Goal: Task Accomplishment & Management: Manage account settings

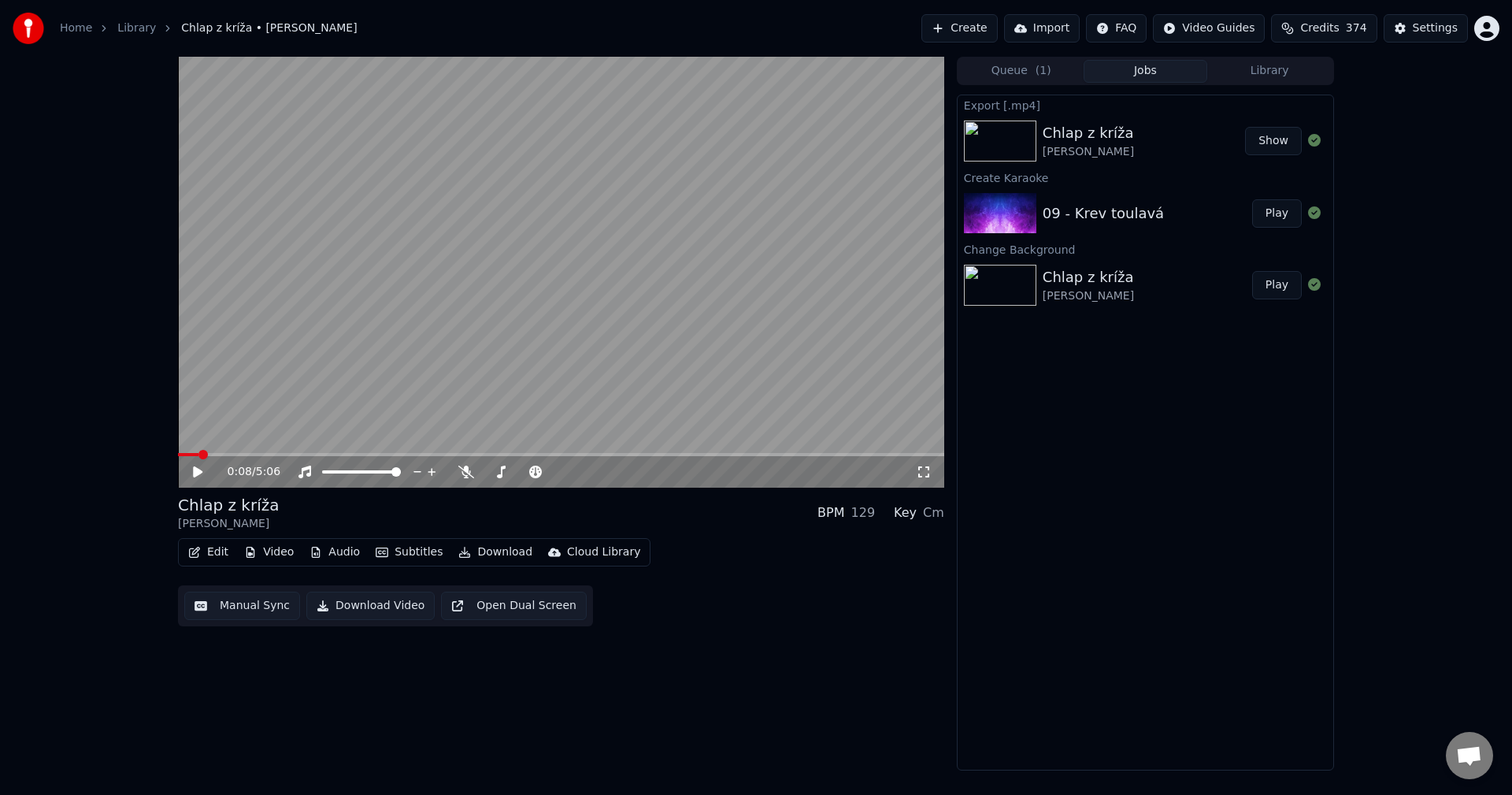
click at [1271, 80] on button "Library" at bounding box center [1269, 72] width 124 height 23
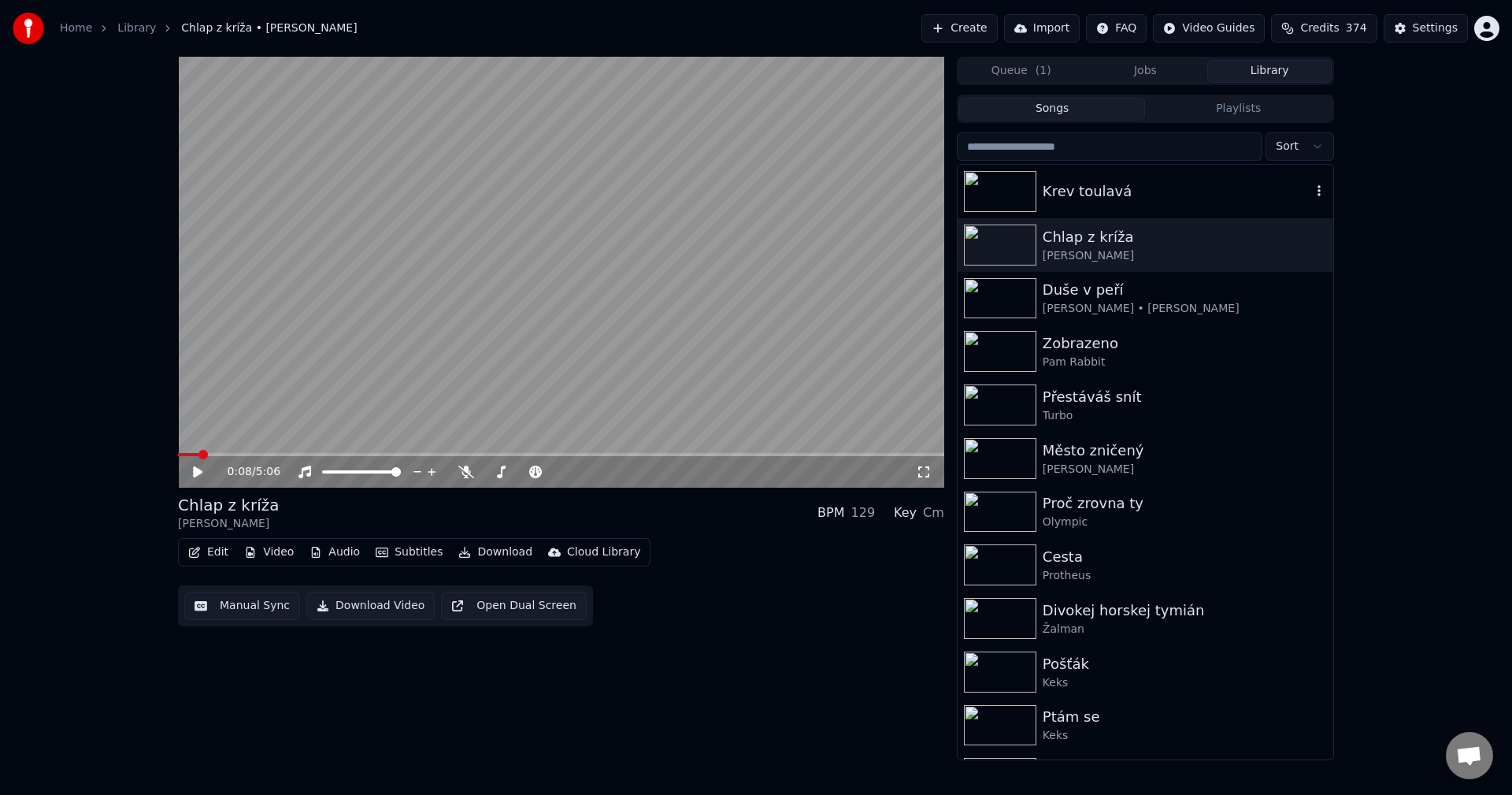
click at [1175, 202] on div "Krev toulavá" at bounding box center [1145, 191] width 376 height 54
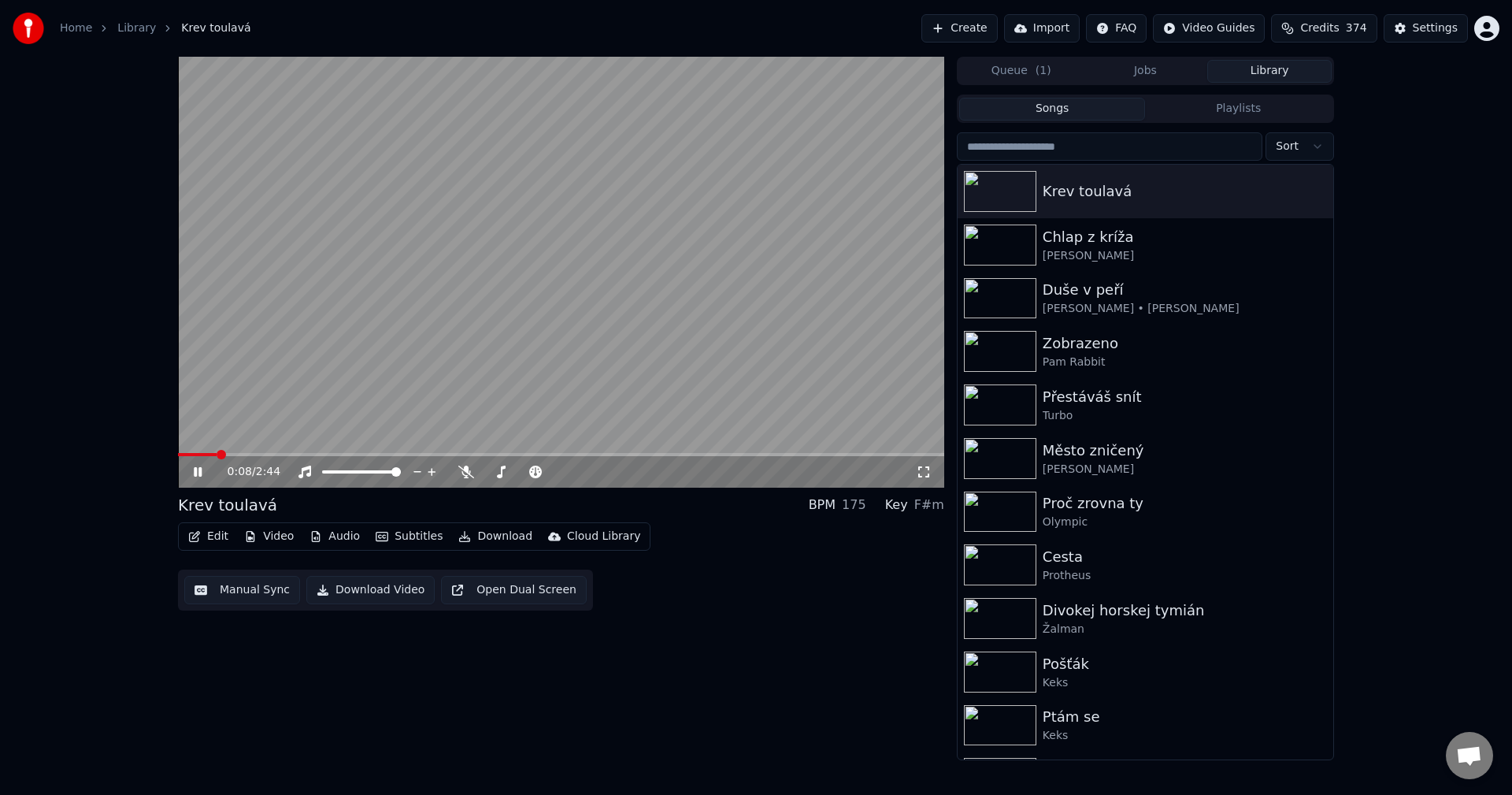
click at [195, 469] on icon at bounding box center [198, 471] width 8 height 10
click at [195, 472] on icon at bounding box center [198, 471] width 10 height 11
click at [195, 472] on icon at bounding box center [198, 471] width 8 height 10
click at [198, 473] on icon at bounding box center [198, 471] width 10 height 11
click at [198, 473] on icon at bounding box center [208, 472] width 37 height 13
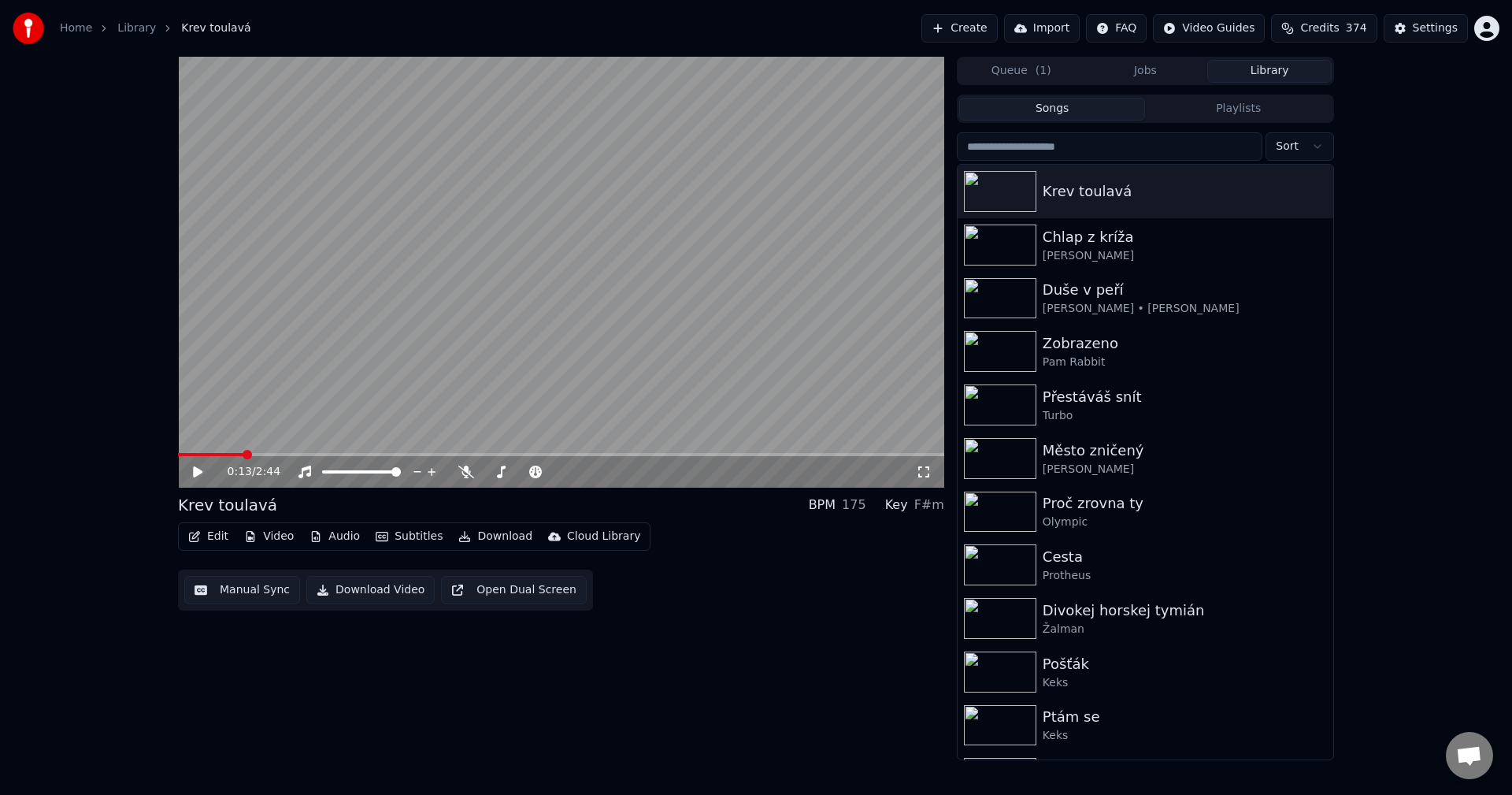
click at [196, 474] on icon at bounding box center [198, 471] width 10 height 11
click at [196, 474] on icon at bounding box center [198, 471] width 8 height 10
click at [189, 475] on div "0:15 / 2:44" at bounding box center [561, 472] width 754 height 16
click at [196, 473] on icon at bounding box center [198, 471] width 10 height 11
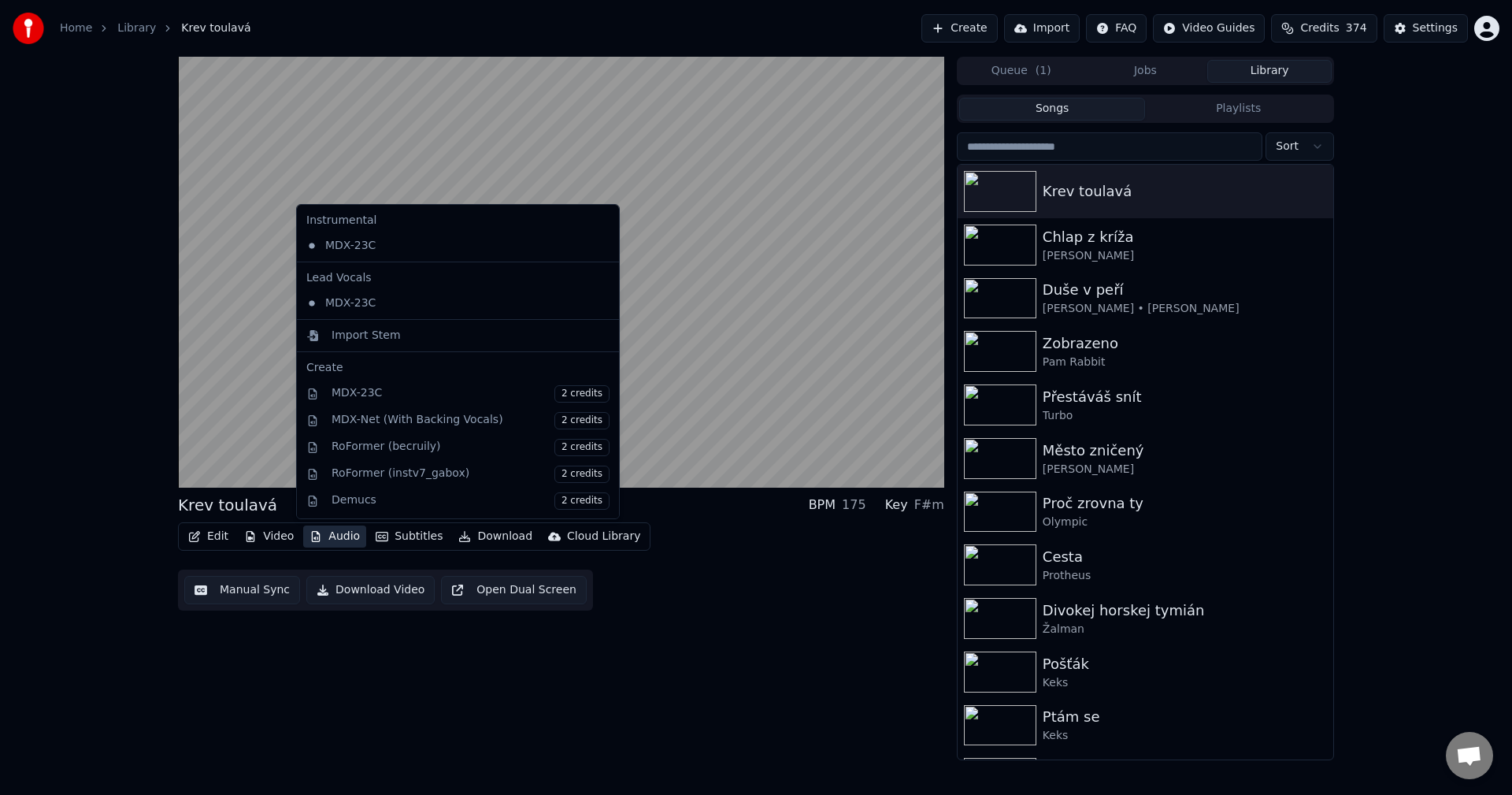
click at [327, 537] on button "Audio" at bounding box center [334, 537] width 63 height 22
click at [389, 343] on div "Import Stem" at bounding box center [458, 335] width 316 height 25
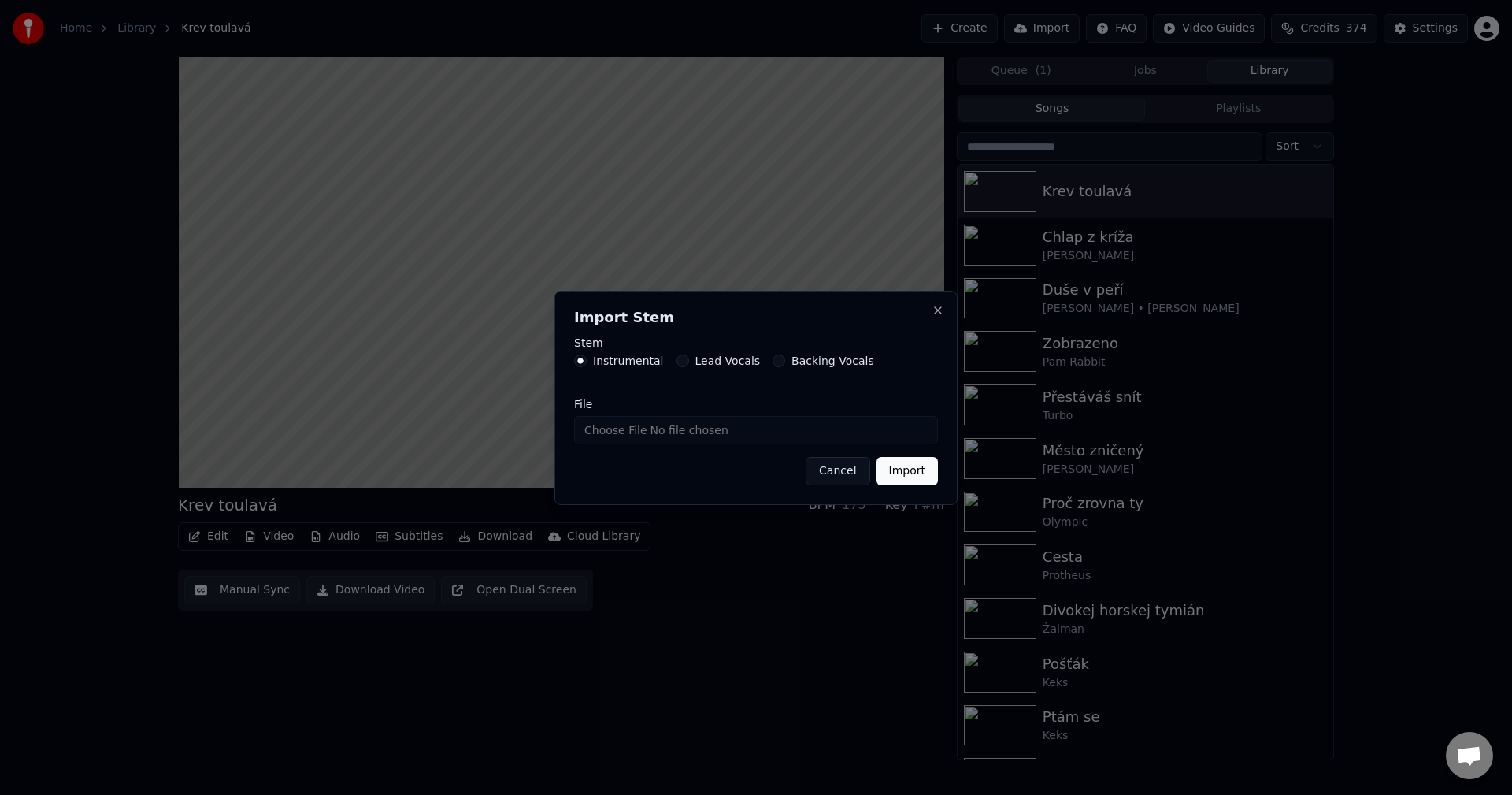
click at [699, 430] on input "File" at bounding box center [756, 430] width 364 height 29
type input "**********"
click at [916, 478] on button "Import" at bounding box center [907, 471] width 62 height 29
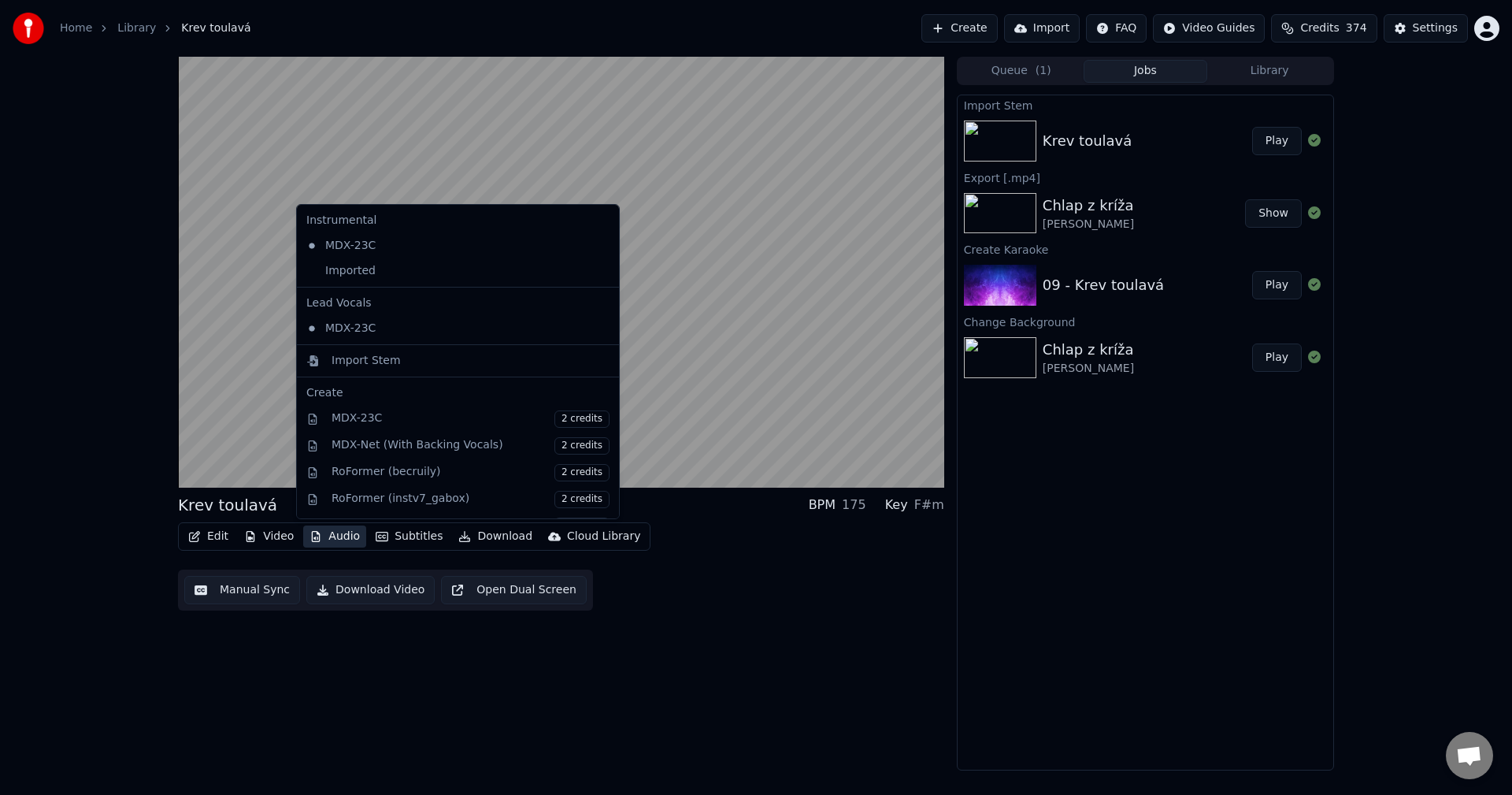
click at [334, 538] on button "Audio" at bounding box center [334, 537] width 63 height 22
click at [380, 275] on div "Imported" at bounding box center [446, 271] width 292 height 25
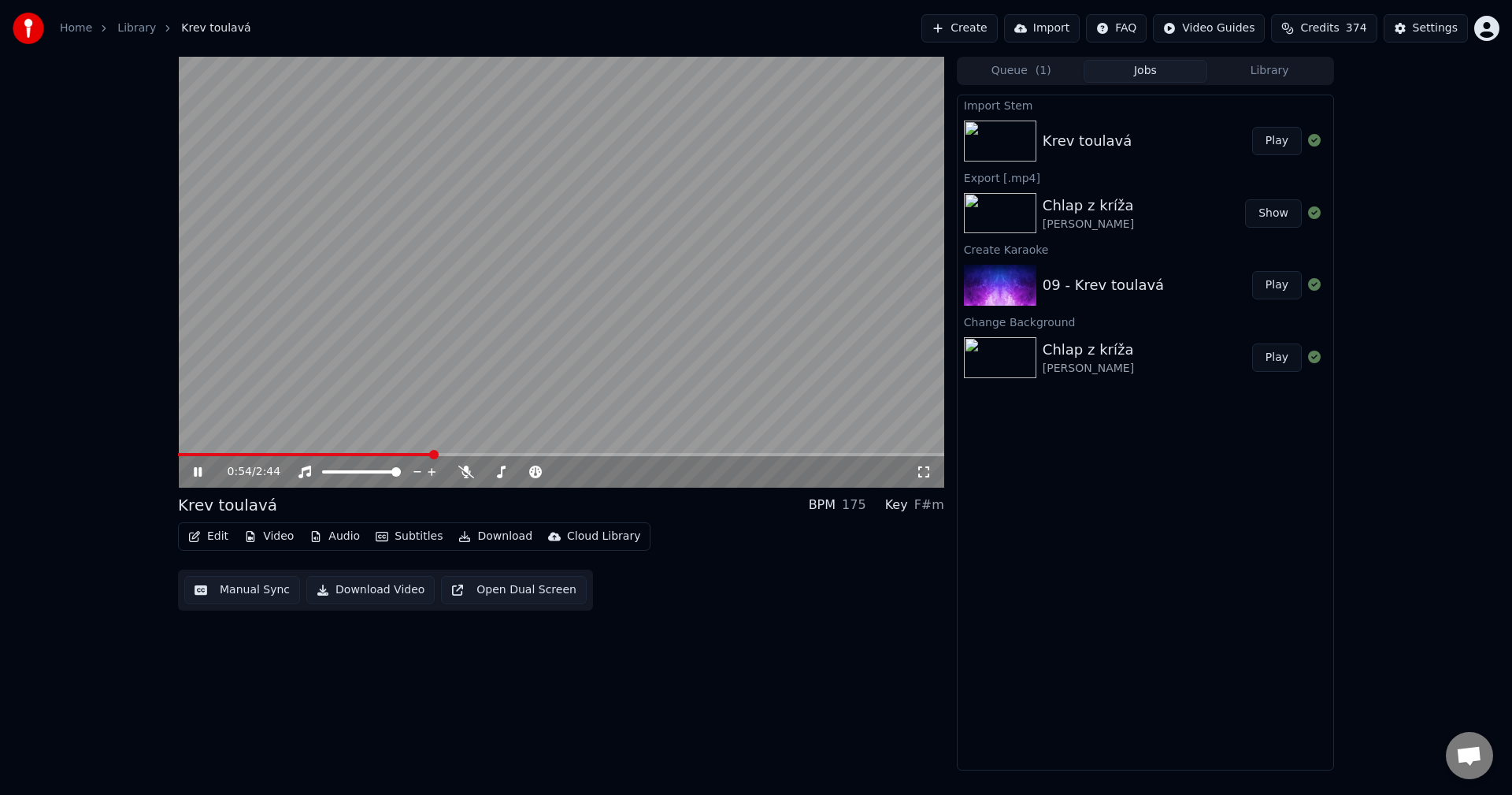
click at [206, 472] on icon at bounding box center [208, 472] width 37 height 13
click at [256, 589] on button "Manual Sync" at bounding box center [241, 590] width 115 height 29
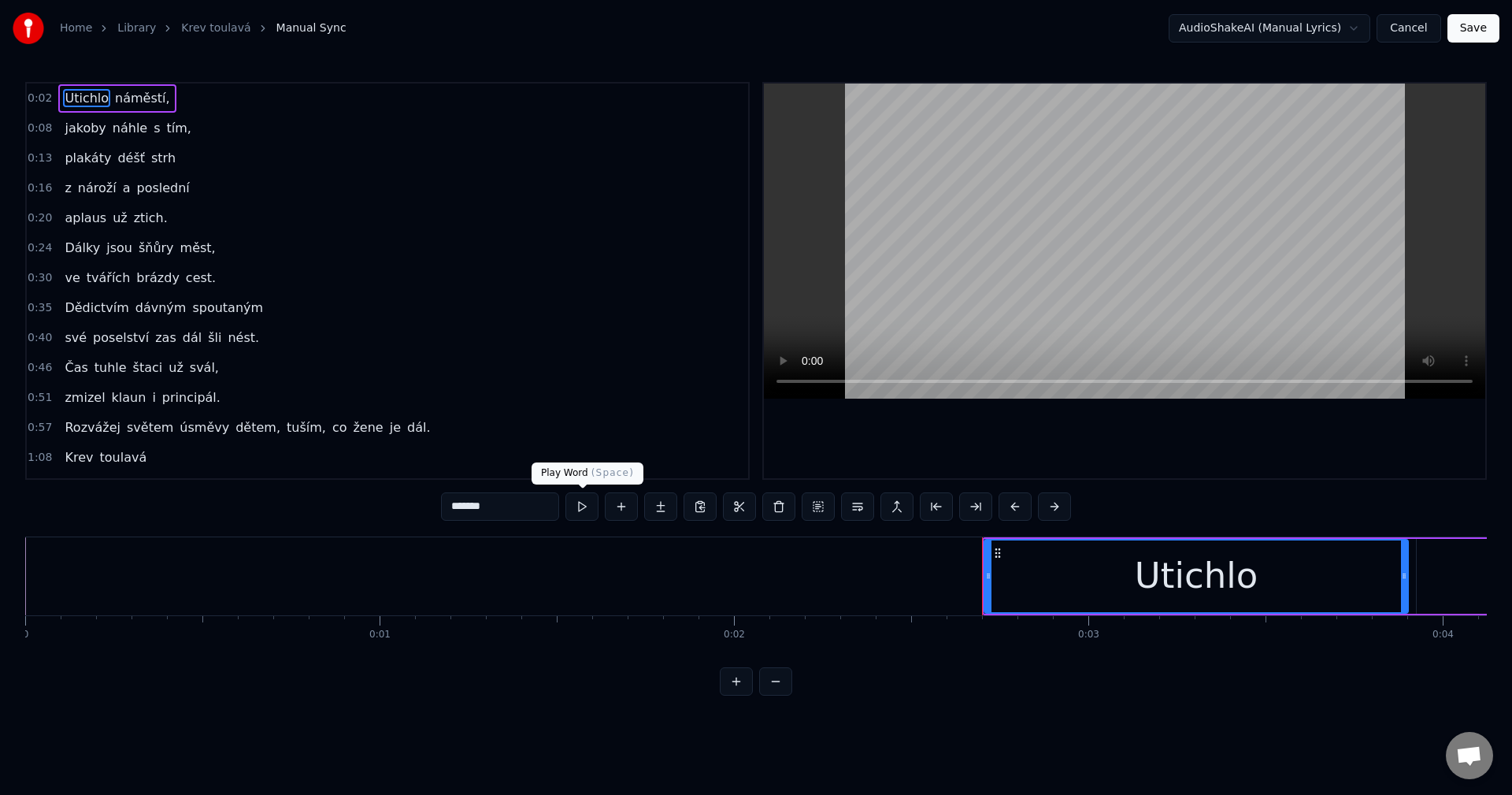
click at [581, 510] on button at bounding box center [581, 507] width 33 height 29
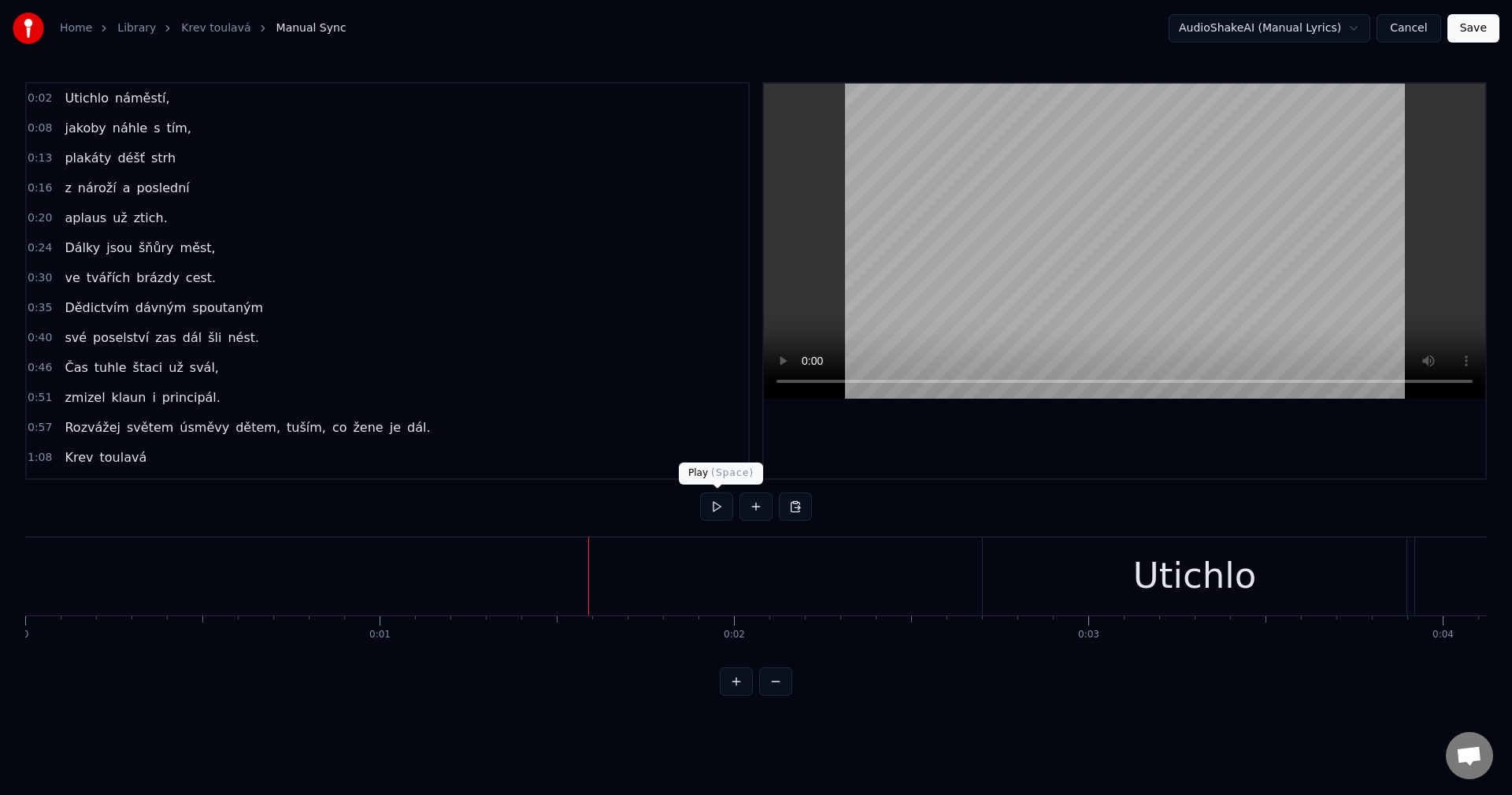
click at [724, 504] on button at bounding box center [716, 507] width 33 height 29
click at [1398, 30] on button "Cancel" at bounding box center [1408, 29] width 63 height 29
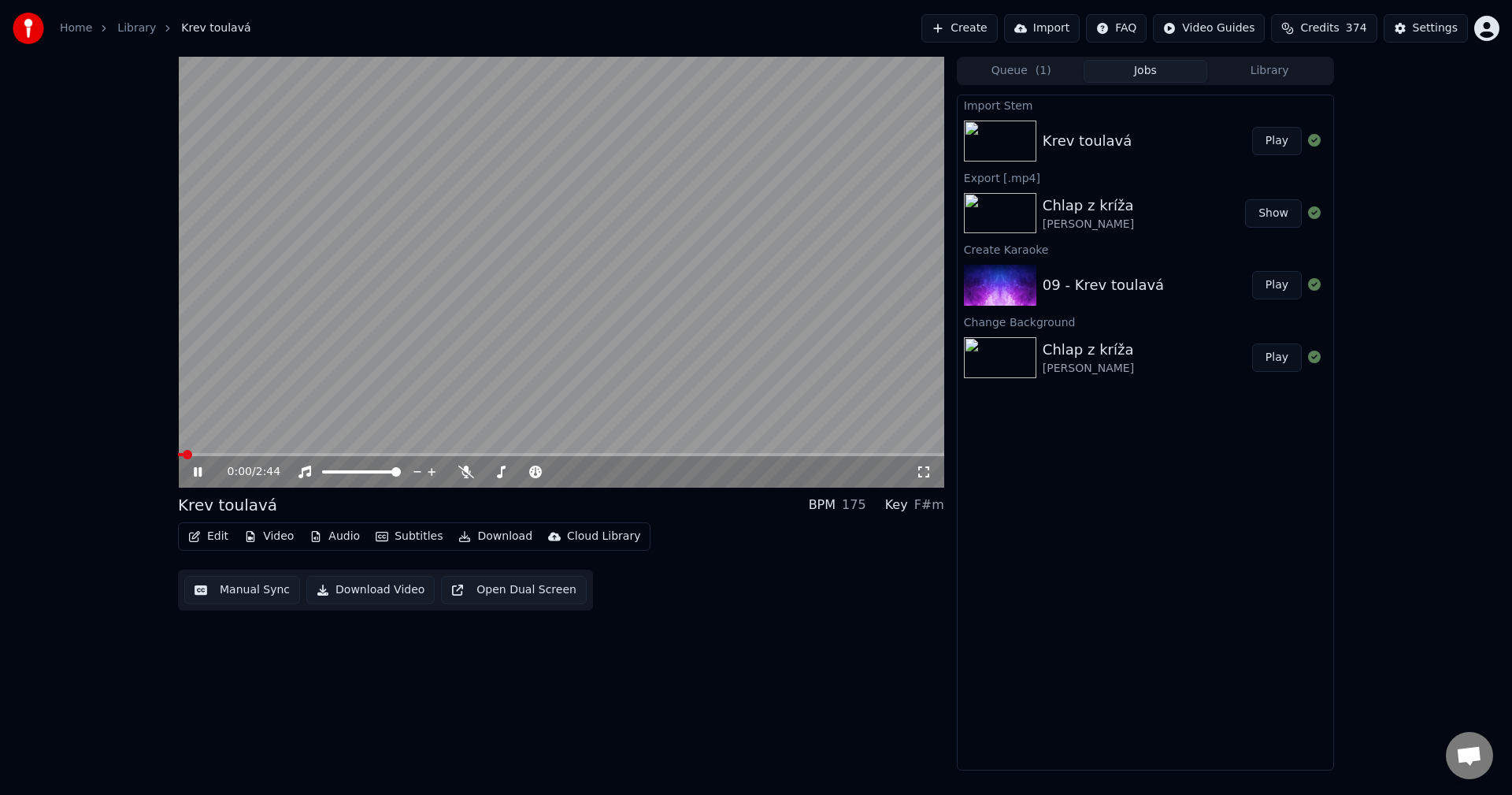
click at [195, 469] on icon at bounding box center [198, 471] width 8 height 10
click at [216, 538] on button "Edit" at bounding box center [207, 537] width 53 height 22
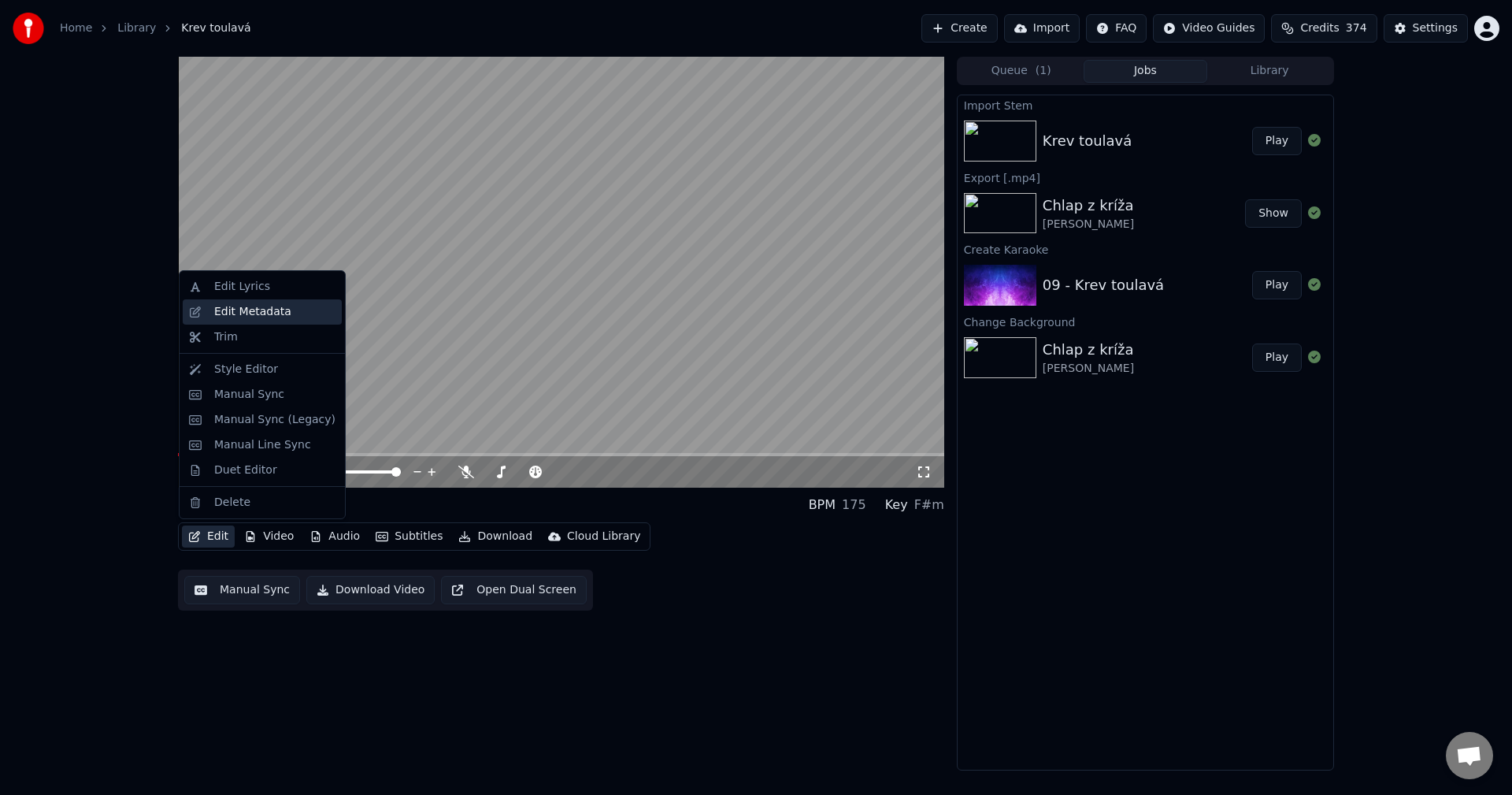
click at [278, 318] on div "Edit Metadata" at bounding box center [253, 312] width 77 height 16
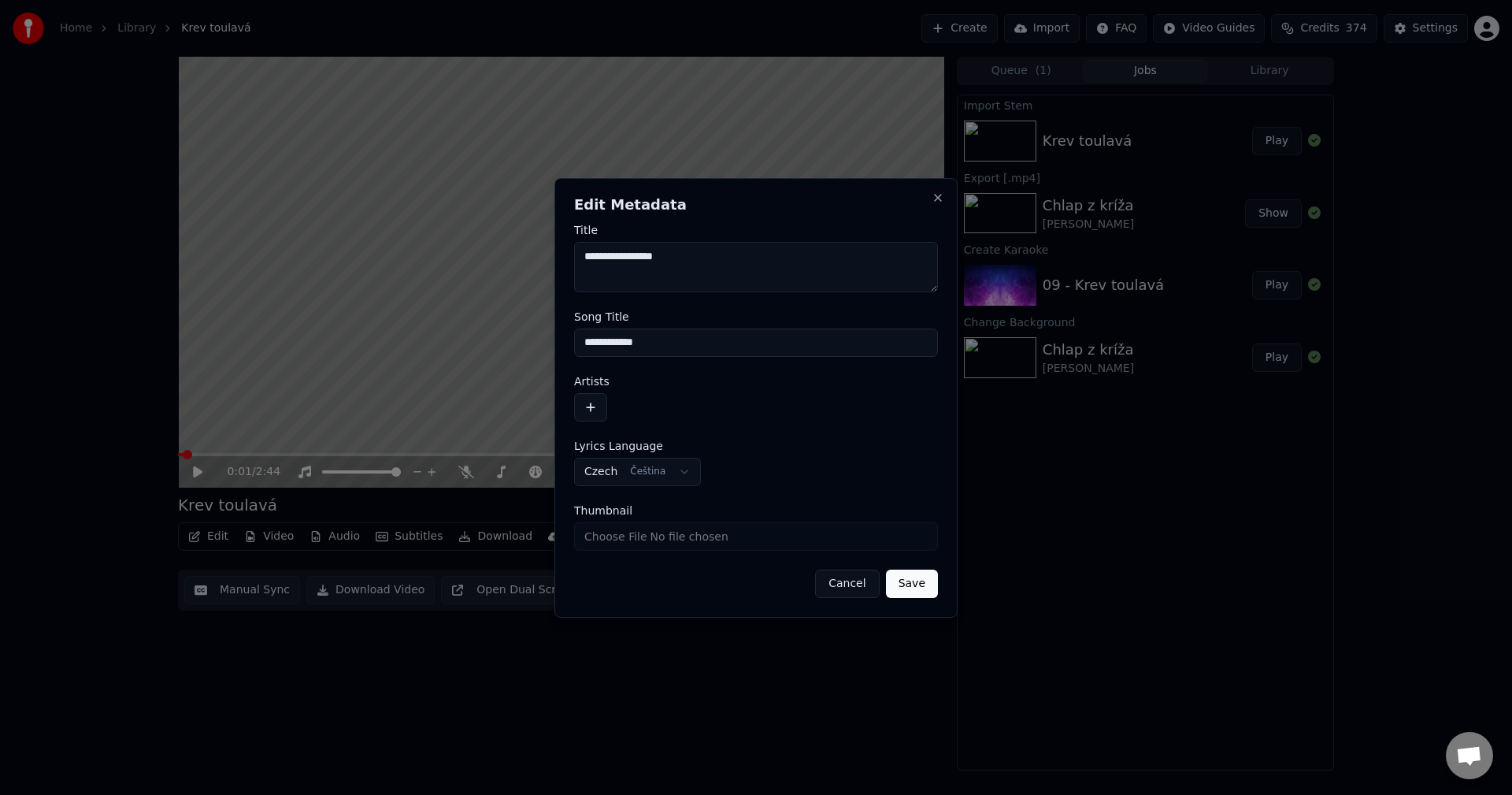
click at [591, 406] on button "button" at bounding box center [590, 408] width 33 height 29
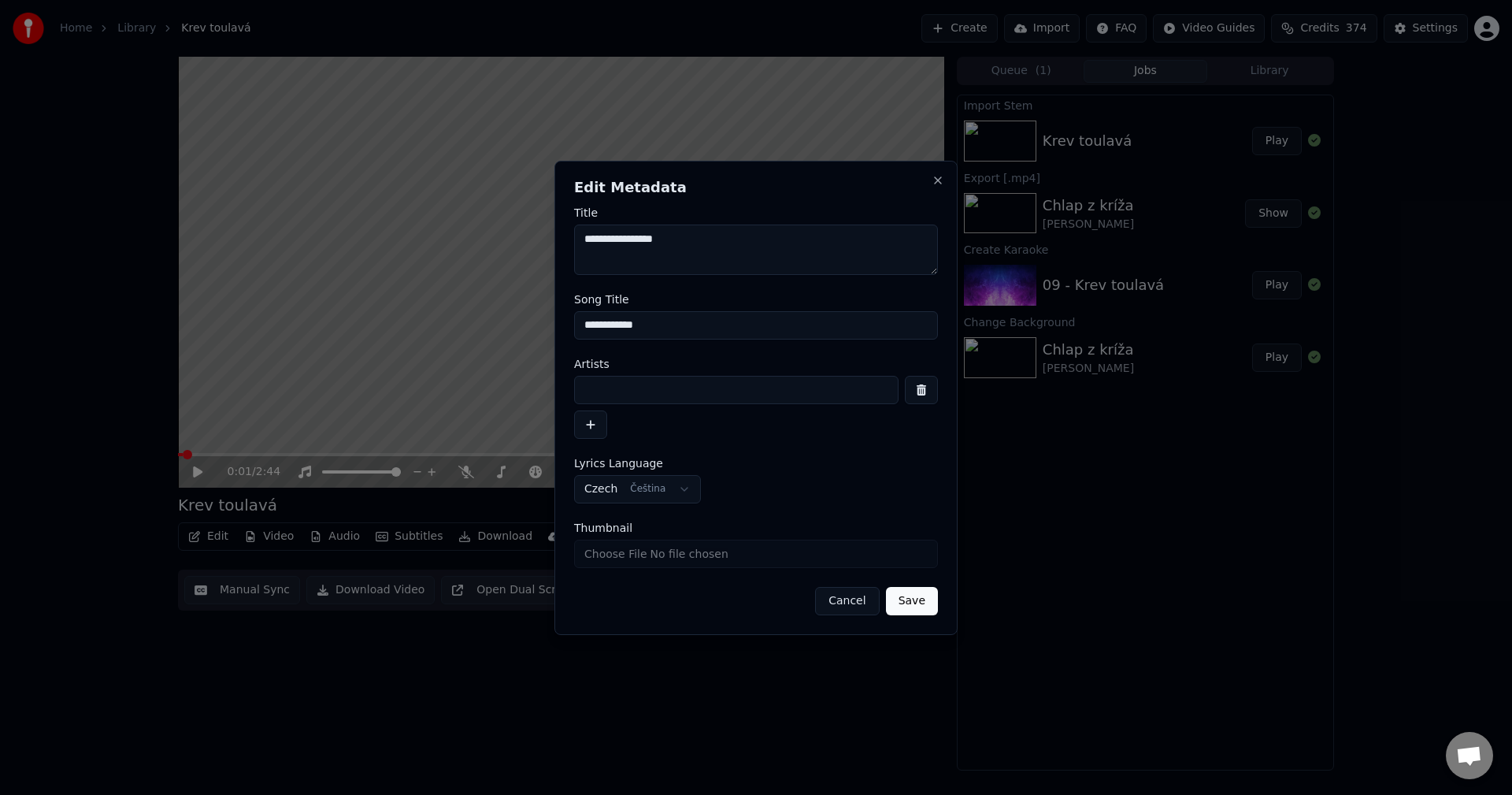
click at [615, 393] on input at bounding box center [736, 390] width 325 height 29
drag, startPoint x: 695, startPoint y: 393, endPoint x: 258, endPoint y: 473, distance: 444.3
click at [263, 407] on body "**********" at bounding box center [756, 397] width 1512 height 795
drag, startPoint x: 632, startPoint y: 392, endPoint x: 443, endPoint y: 407, distance: 189.6
click at [443, 407] on body "**********" at bounding box center [756, 397] width 1512 height 795
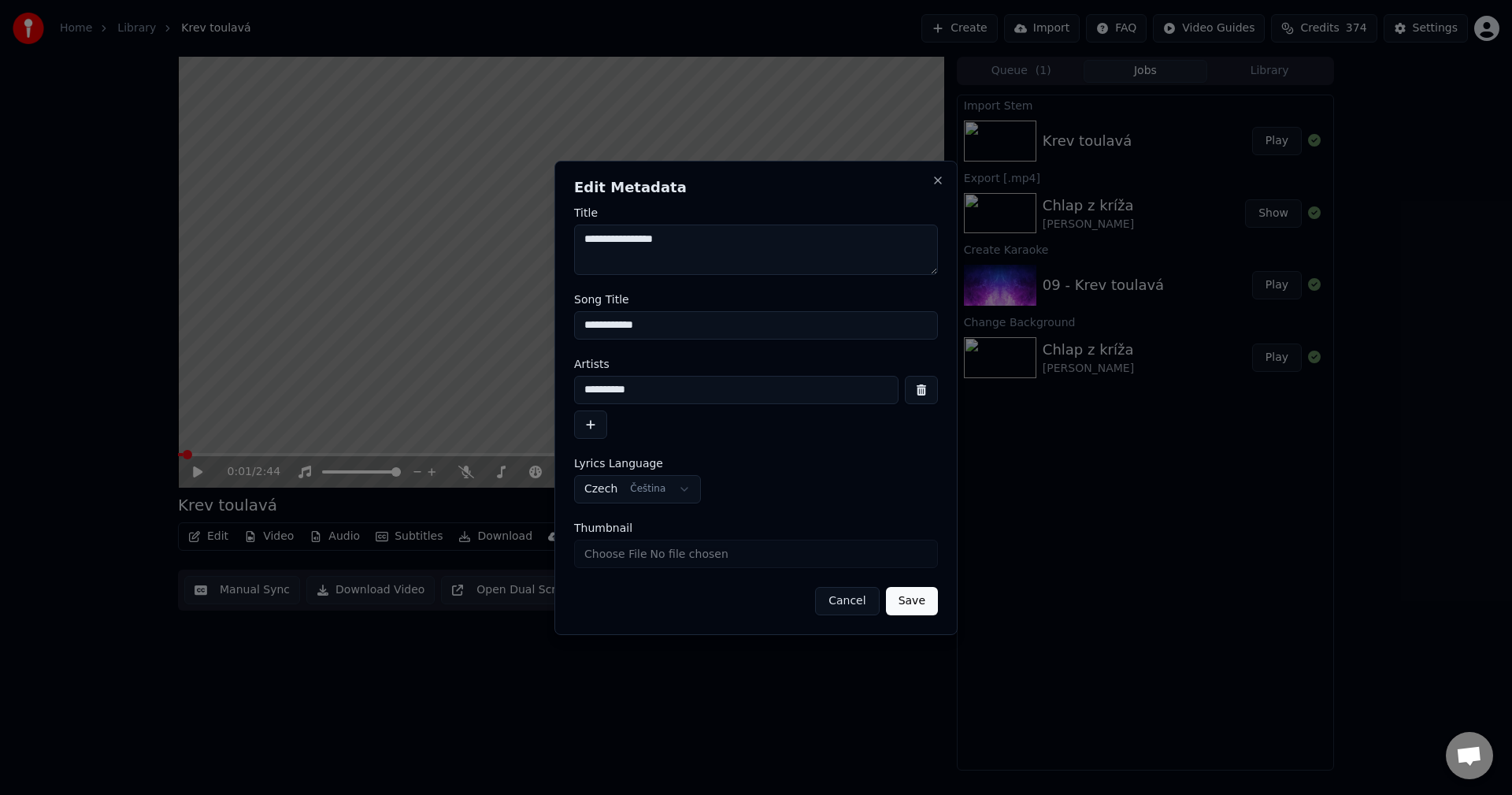
type input "**********"
drag, startPoint x: 597, startPoint y: 241, endPoint x: 577, endPoint y: 240, distance: 20.0
click at [577, 240] on textarea "**********" at bounding box center [756, 249] width 364 height 50
paste textarea "********"
type textarea "**********"
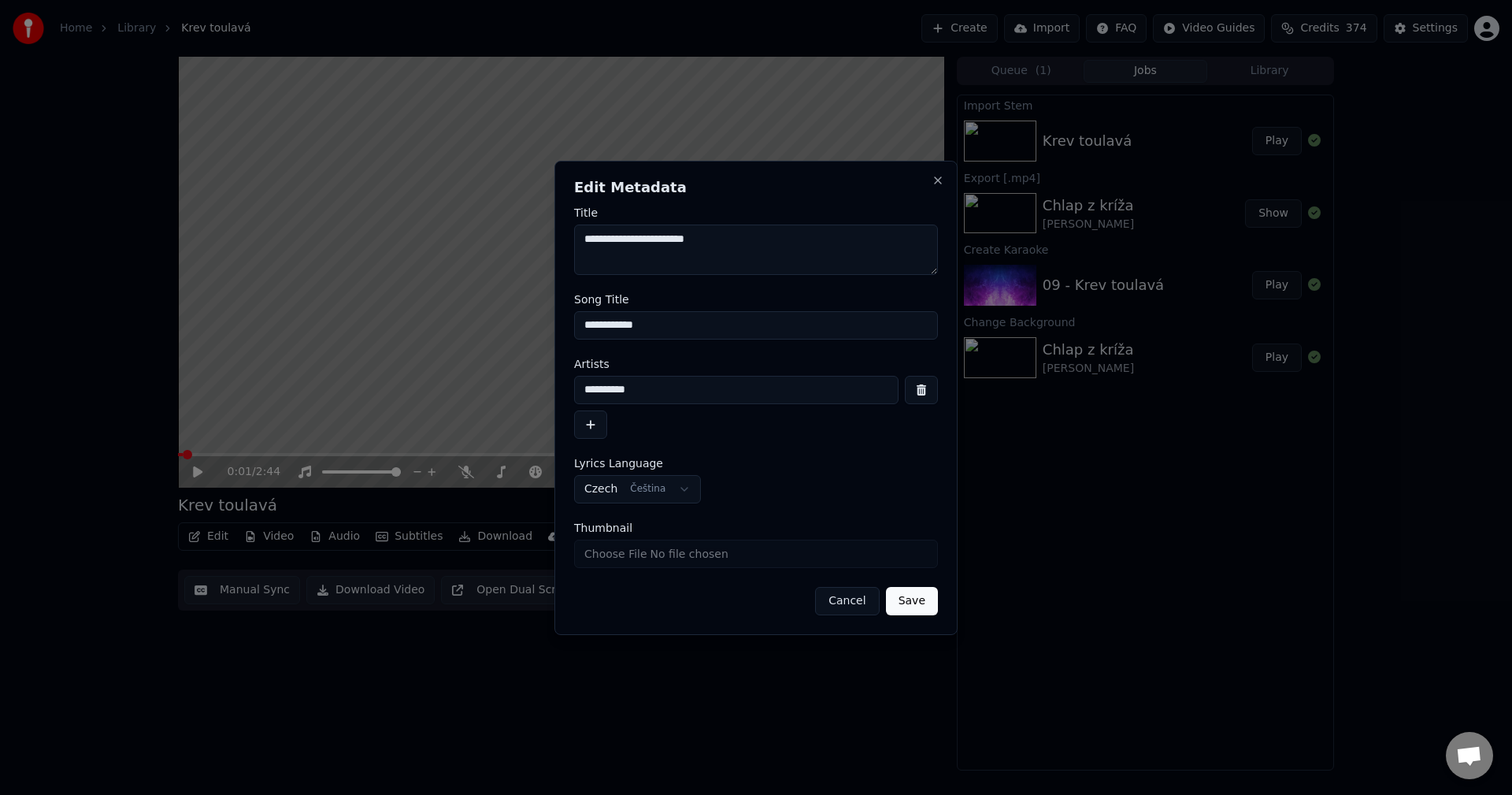
click at [916, 593] on button "Save" at bounding box center [912, 601] width 52 height 29
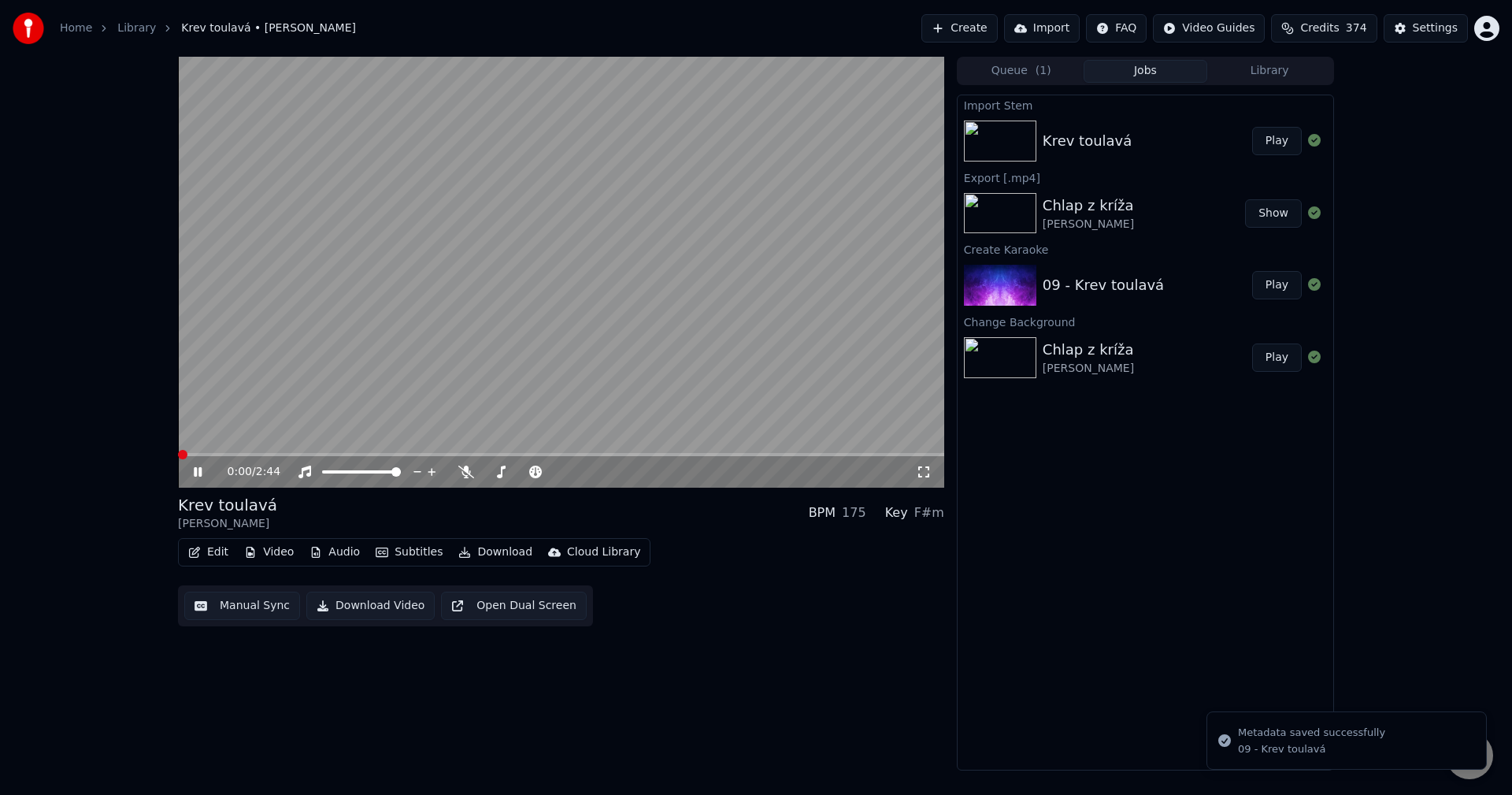
click at [202, 474] on icon at bounding box center [208, 472] width 37 height 13
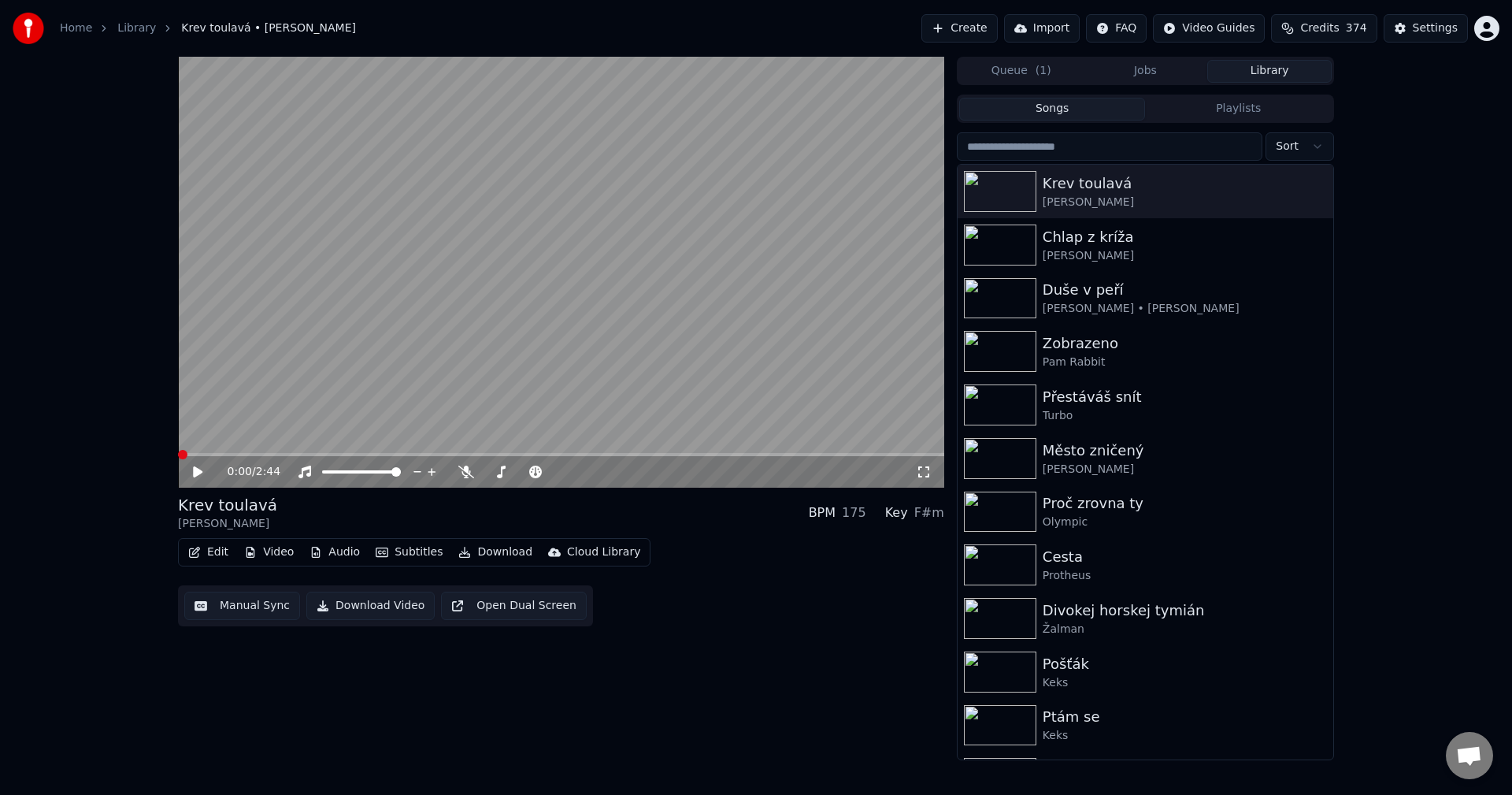
click at [1260, 63] on button "Library" at bounding box center [1269, 72] width 124 height 23
click at [1103, 242] on div "Chlap z kríža" at bounding box center [1177, 237] width 268 height 22
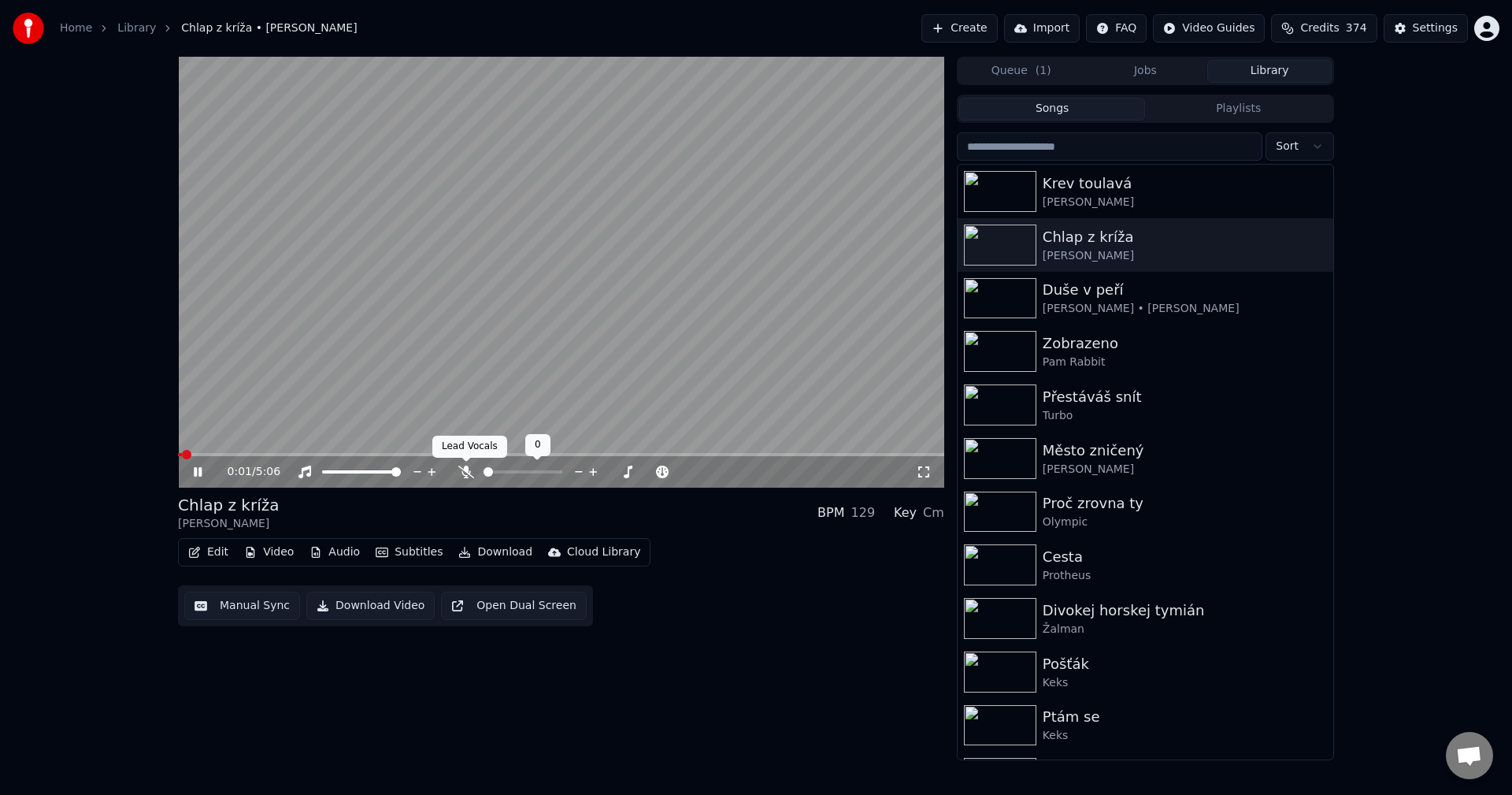
click at [469, 474] on icon at bounding box center [467, 472] width 16 height 13
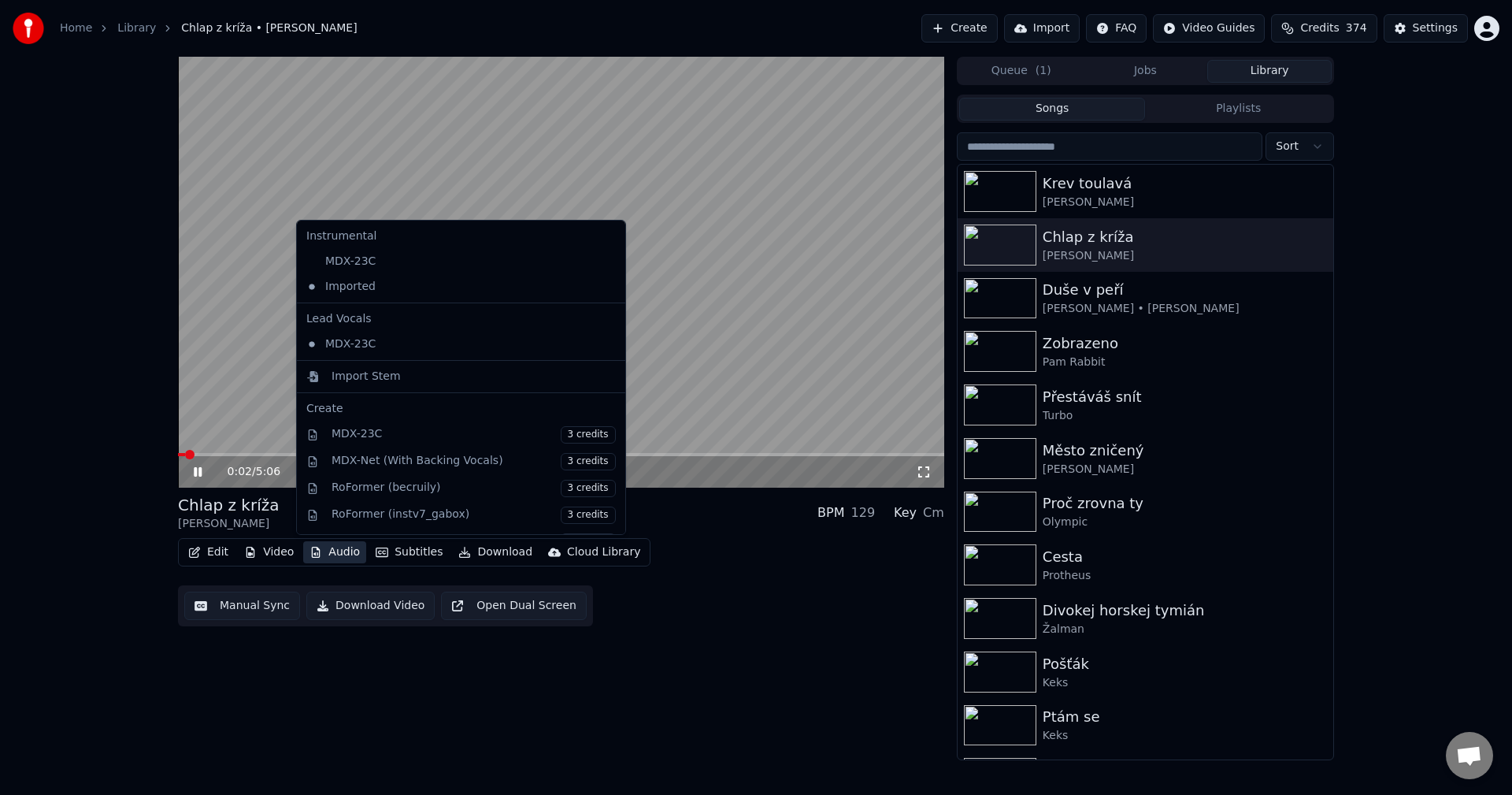
click at [333, 549] on button "Audio" at bounding box center [334, 552] width 63 height 22
click at [374, 261] on div "MDX-23C" at bounding box center [450, 261] width 299 height 25
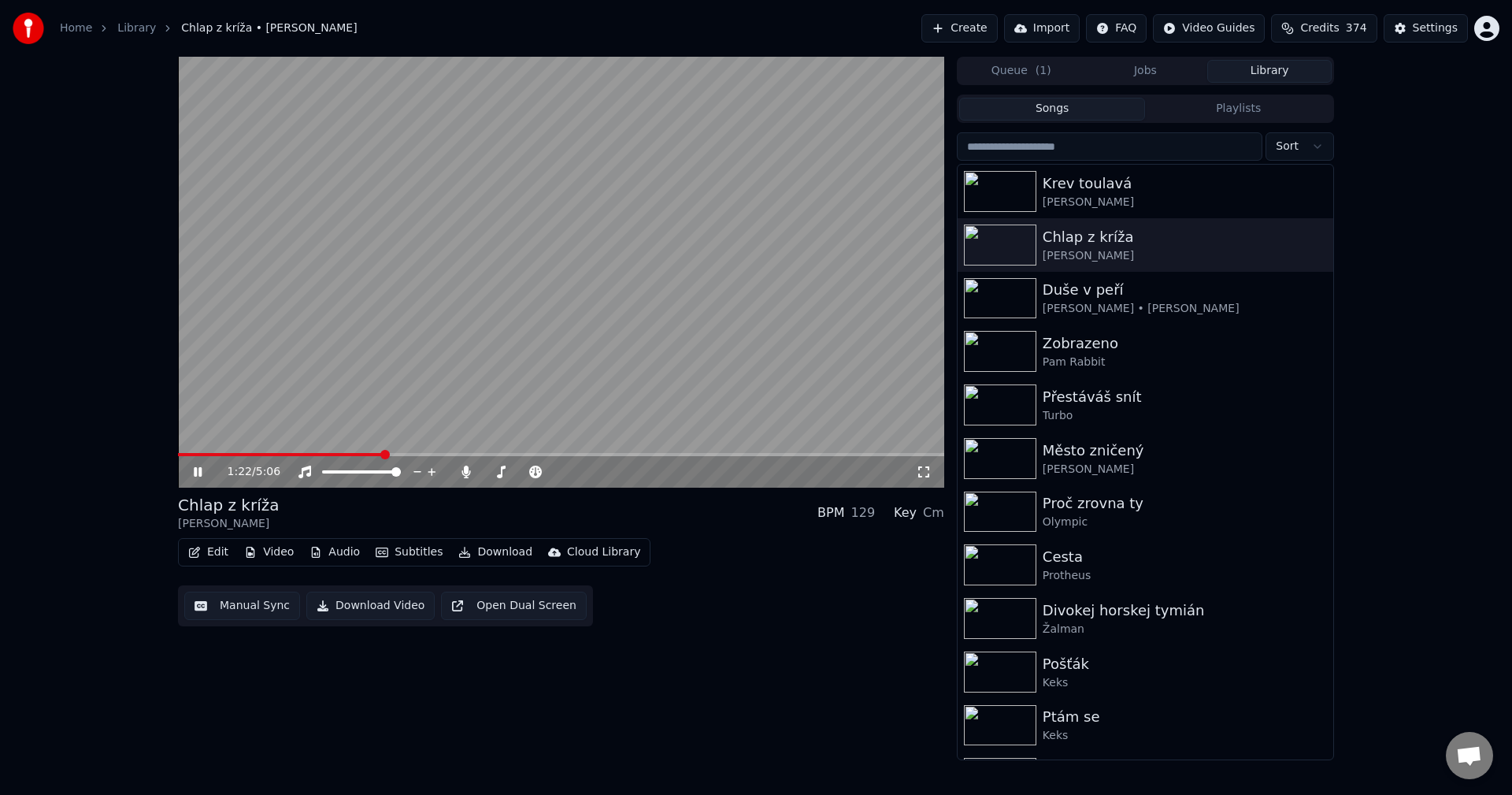
click at [384, 454] on span at bounding box center [561, 455] width 766 height 4
click at [197, 469] on icon at bounding box center [198, 471] width 8 height 10
